Goal: Complete application form

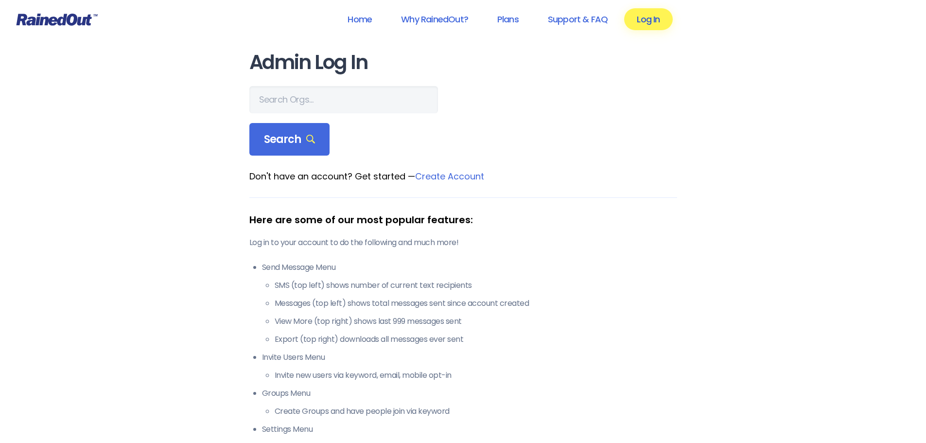
click at [651, 21] on link "Log In" at bounding box center [648, 19] width 48 height 22
click at [309, 99] on input "text" at bounding box center [343, 99] width 189 height 27
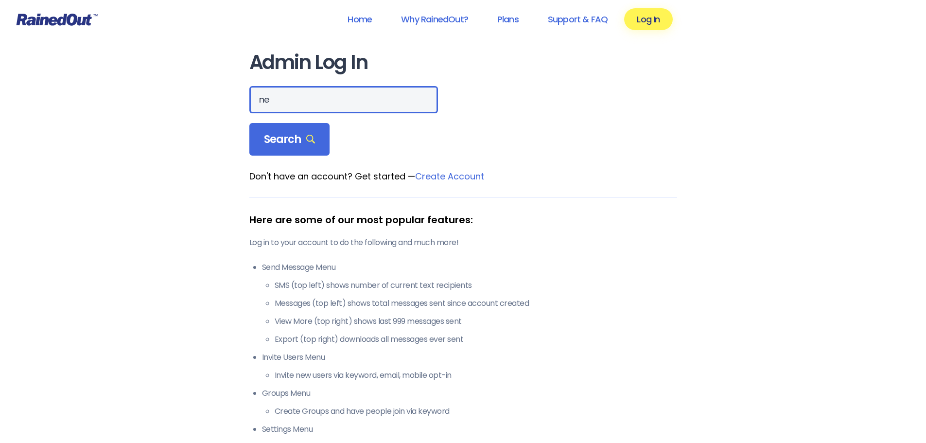
type input "n"
type input "b"
type input "[PERSON_NAME]"
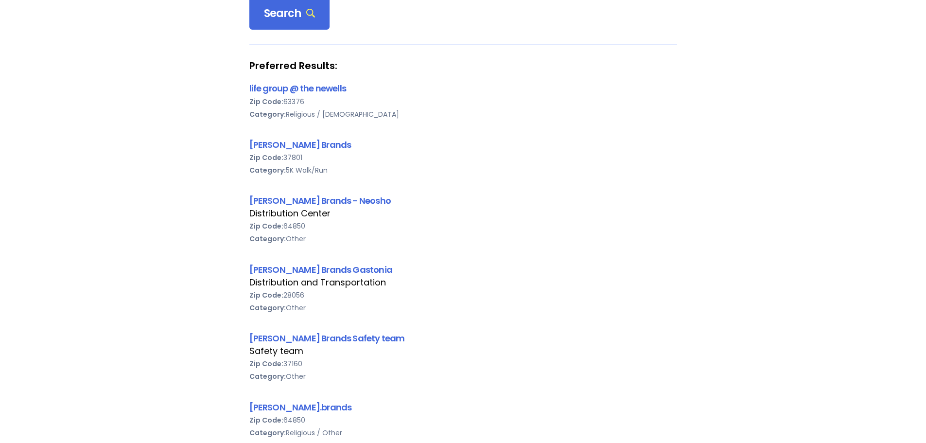
scroll to position [340, 0]
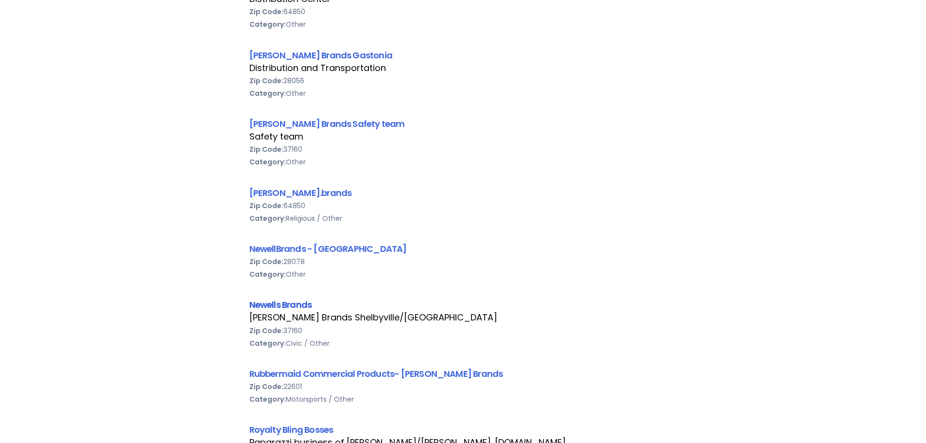
click at [298, 303] on link "Newells Brands" at bounding box center [280, 304] width 63 height 12
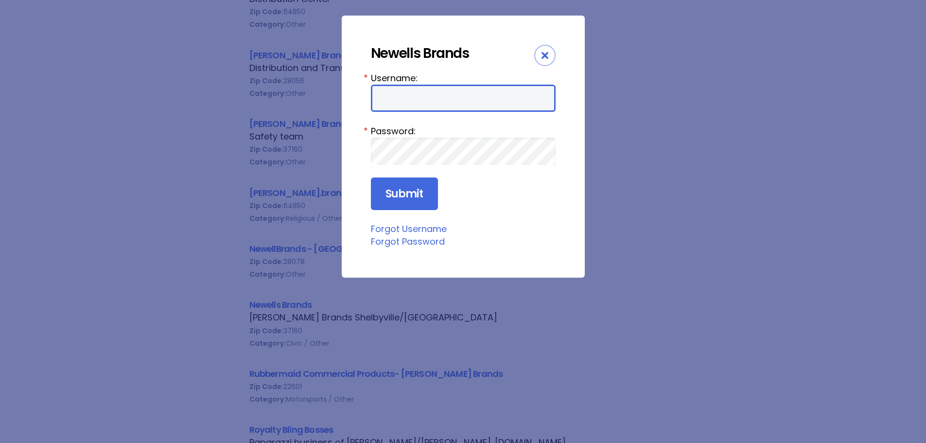
type input "[PERSON_NAME].[PERSON_NAME]"
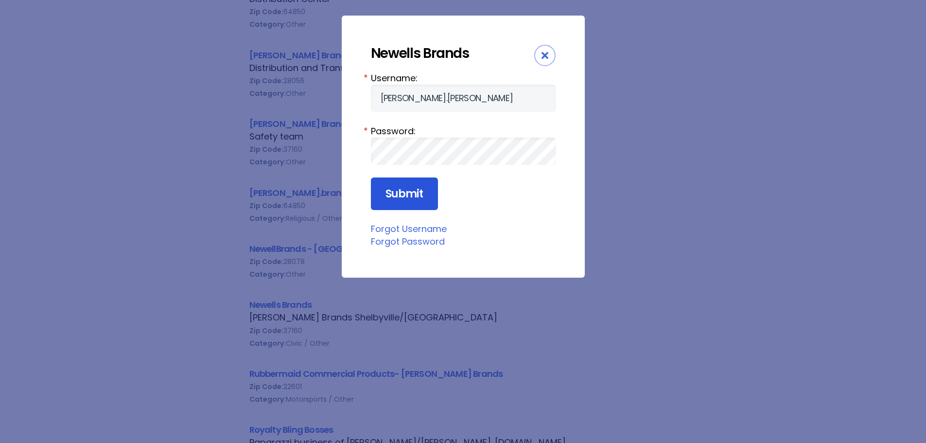
click at [424, 202] on input "Submit" at bounding box center [404, 193] width 67 height 33
click at [404, 192] on input "Submit" at bounding box center [404, 193] width 67 height 33
